Goal: Find specific page/section: Find specific page/section

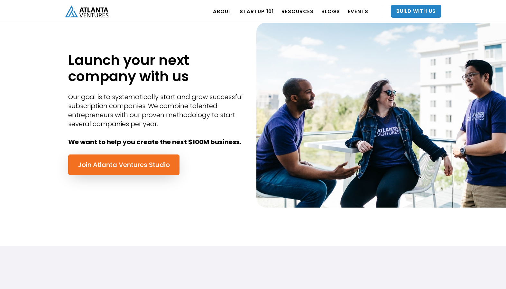
scroll to position [282, 0]
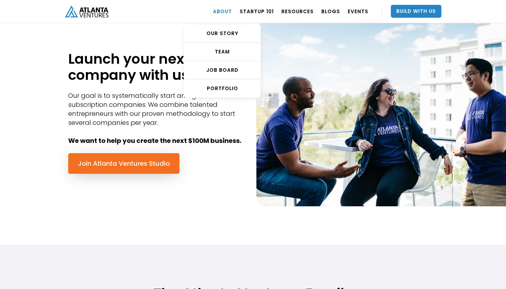
click at [228, 13] on link "ABOUT" at bounding box center [222, 11] width 19 height 18
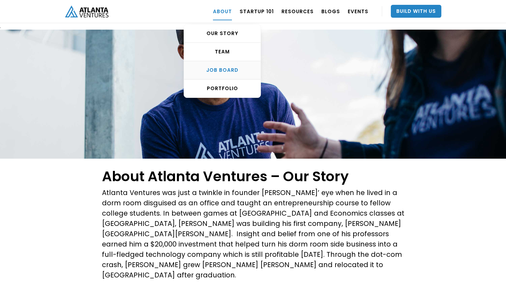
click at [228, 71] on div "Job Board" at bounding box center [222, 70] width 76 height 6
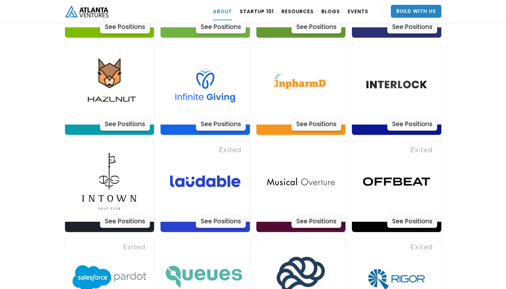
scroll to position [1722, 0]
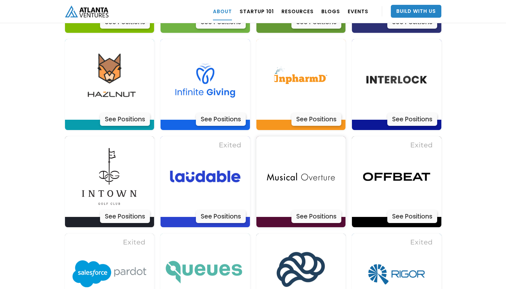
click at [322, 210] on div "See Positions" at bounding box center [316, 216] width 50 height 13
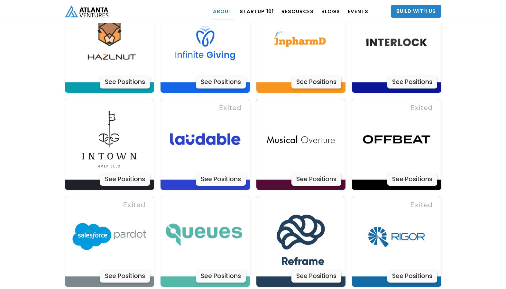
scroll to position [1758, 0]
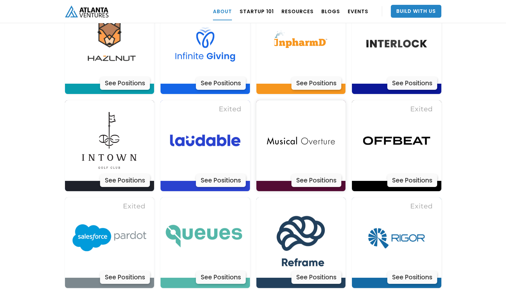
click at [298, 174] on div "See Positions" at bounding box center [316, 180] width 50 height 13
click at [418, 174] on div "See Positions" at bounding box center [412, 180] width 50 height 13
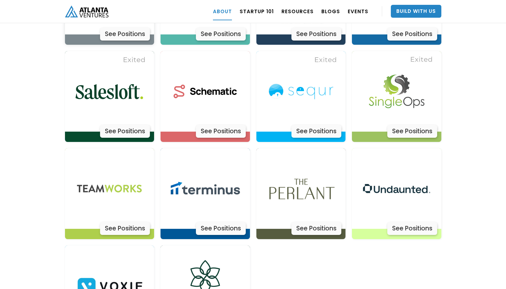
scroll to position [2003, 0]
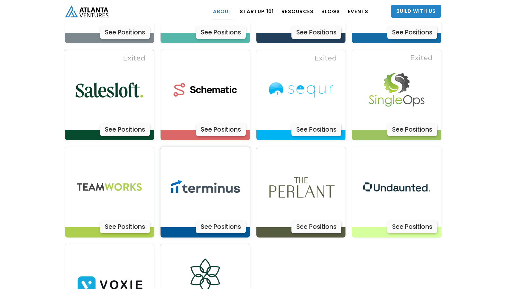
click at [207, 220] on div "See Positions" at bounding box center [221, 226] width 50 height 13
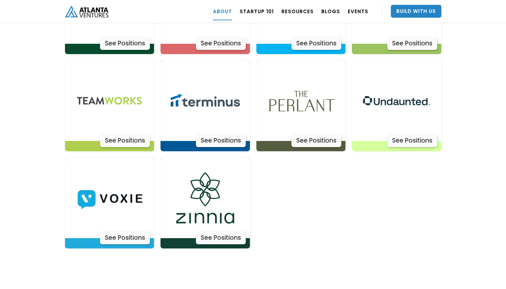
scroll to position [2090, 0]
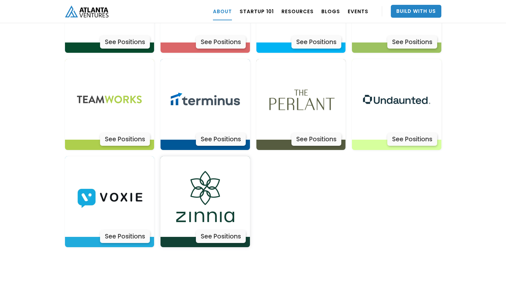
click at [215, 172] on img at bounding box center [205, 196] width 80 height 80
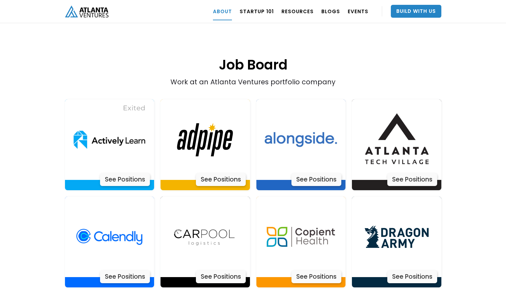
scroll to position [1269, 0]
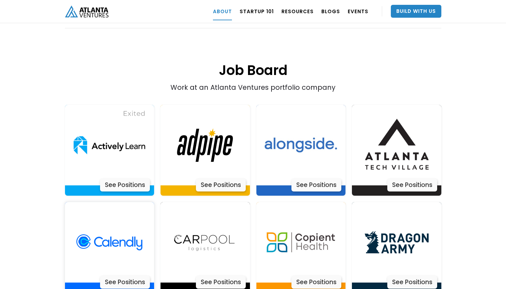
click at [123, 275] on div "See Positions" at bounding box center [125, 281] width 50 height 13
click at [132, 178] on div "See Positions" at bounding box center [125, 184] width 50 height 13
click at [308, 178] on div "See Positions" at bounding box center [316, 184] width 50 height 13
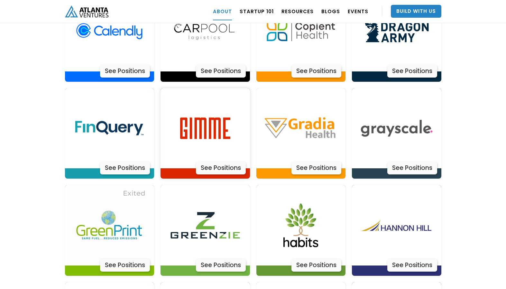
scroll to position [1481, 0]
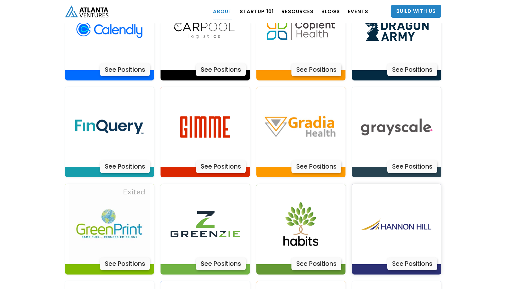
click at [408, 257] on div "See Positions" at bounding box center [412, 263] width 50 height 13
